Goal: Information Seeking & Learning: Learn about a topic

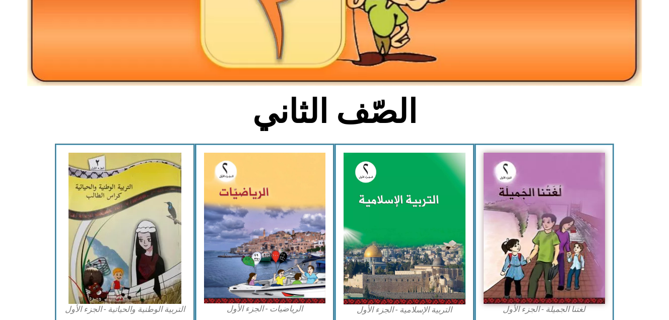
scroll to position [172, 0]
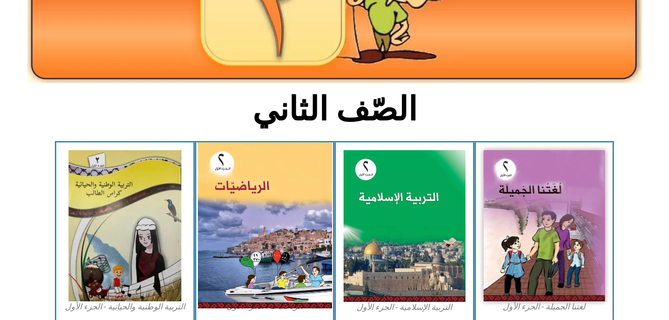
click at [286, 225] on img at bounding box center [264, 225] width 134 height 166
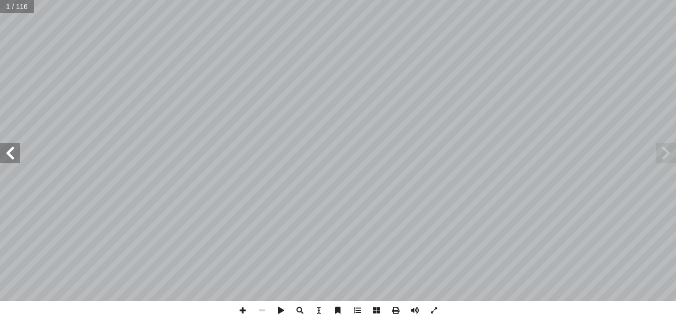
click at [9, 149] on span at bounding box center [10, 153] width 20 height 20
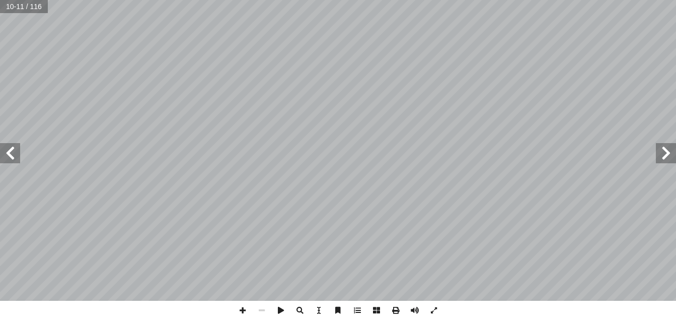
click at [9, 149] on span at bounding box center [10, 153] width 20 height 20
click at [660, 159] on span at bounding box center [666, 153] width 20 height 20
click at [237, 308] on span at bounding box center [242, 310] width 19 height 19
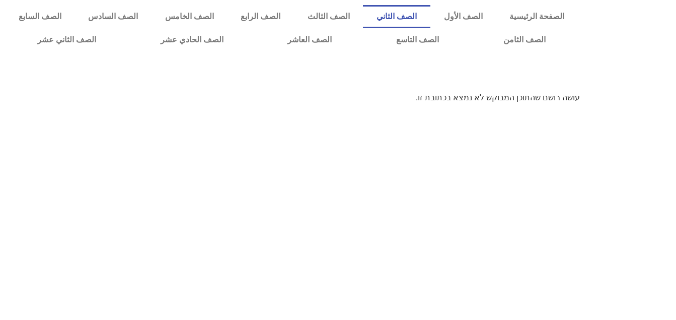
click at [416, 20] on link "الصف الثاني" at bounding box center [396, 16] width 67 height 23
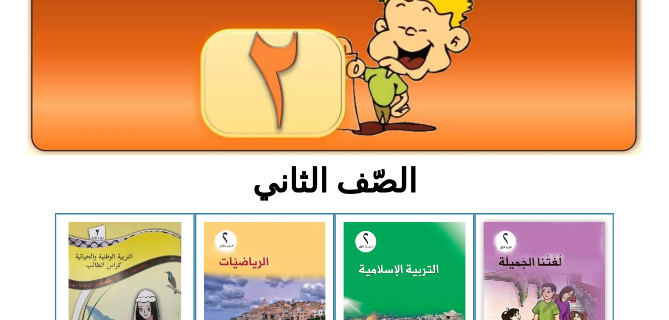
scroll to position [116, 0]
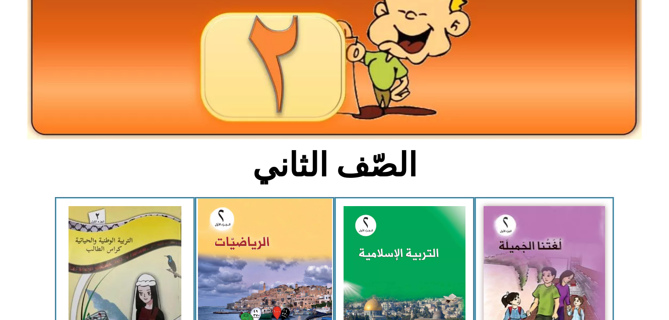
click at [308, 264] on img at bounding box center [264, 281] width 134 height 166
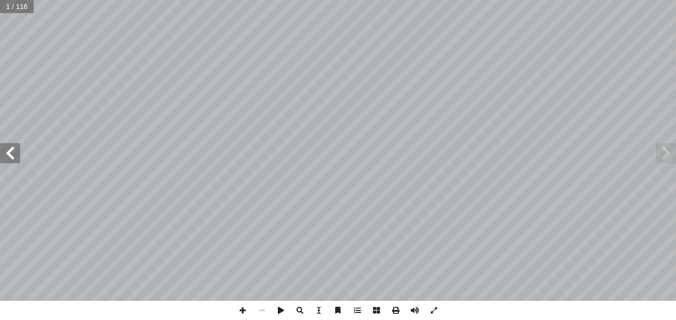
click at [7, 151] on span at bounding box center [10, 153] width 20 height 20
click at [10, 153] on span at bounding box center [10, 153] width 20 height 20
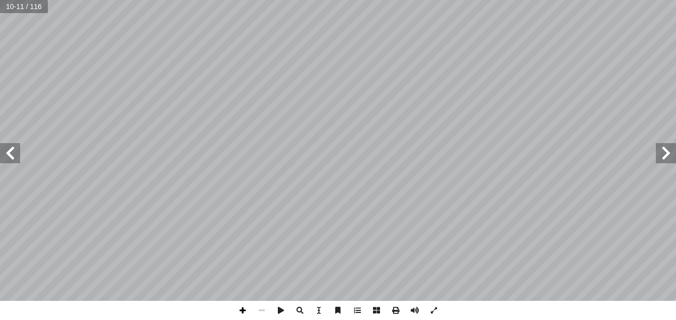
click at [245, 307] on span at bounding box center [242, 310] width 19 height 19
click at [237, 309] on span at bounding box center [242, 310] width 19 height 19
